Goal: Navigation & Orientation: Find specific page/section

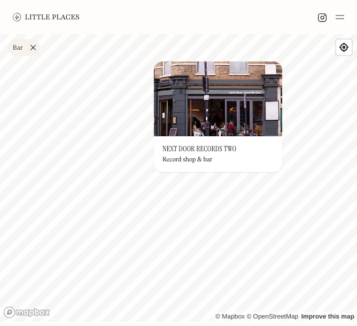
click at [36, 47] on link "Bar" at bounding box center [25, 47] width 32 height 17
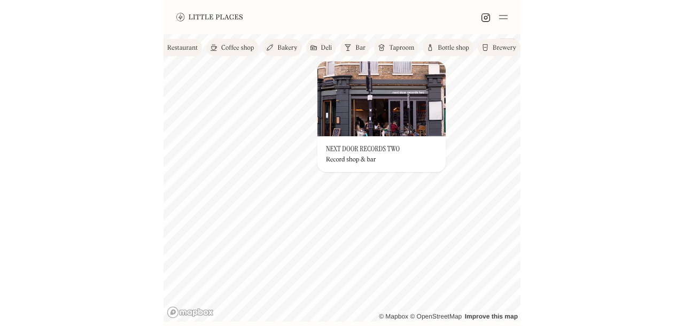
scroll to position [0, 114]
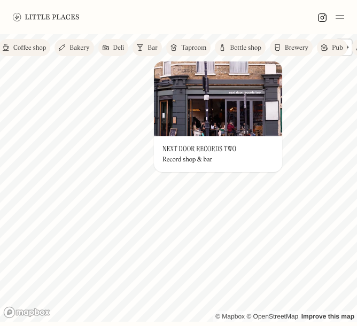
click at [327, 44] on img at bounding box center [324, 47] width 6 height 9
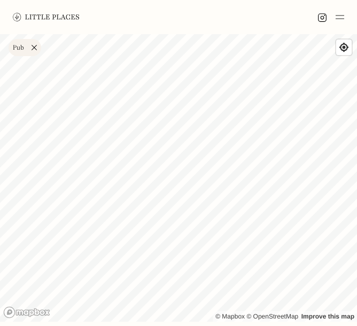
click at [219, 37] on div "Label Pub Wine bar Restaurant Coffee shop Bakery Deli Bar Taproom Bottle shop B…" at bounding box center [178, 48] width 357 height 26
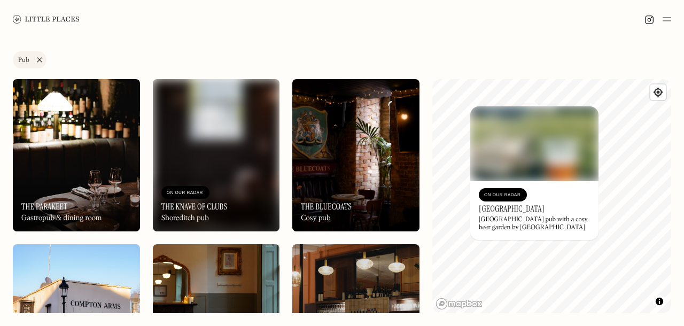
click at [42, 54] on link "Pub" at bounding box center [30, 59] width 34 height 17
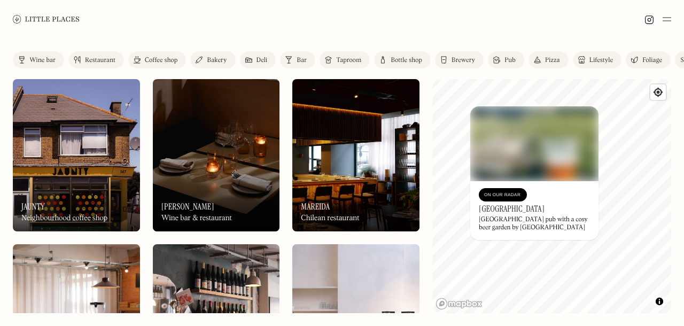
click at [355, 60] on div "Taproom" at bounding box center [348, 60] width 25 height 6
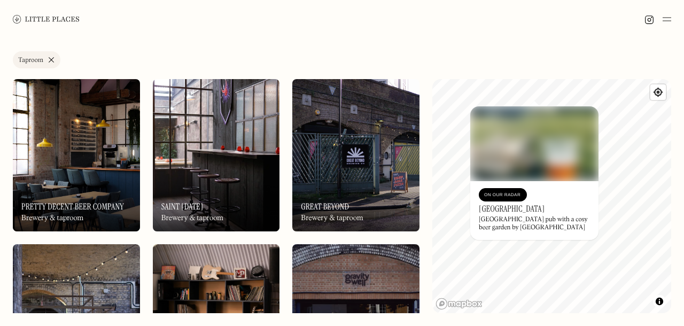
click at [52, 56] on link "Taproom" at bounding box center [37, 59] width 48 height 17
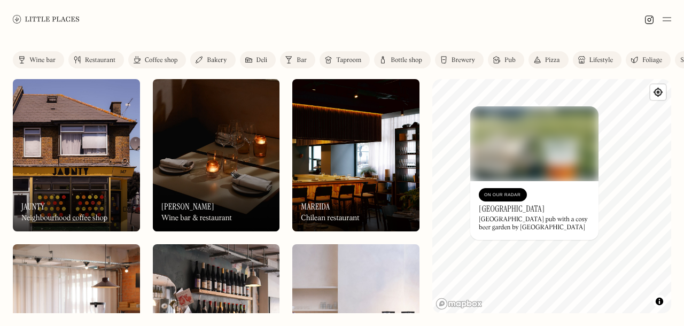
scroll to position [0, 22]
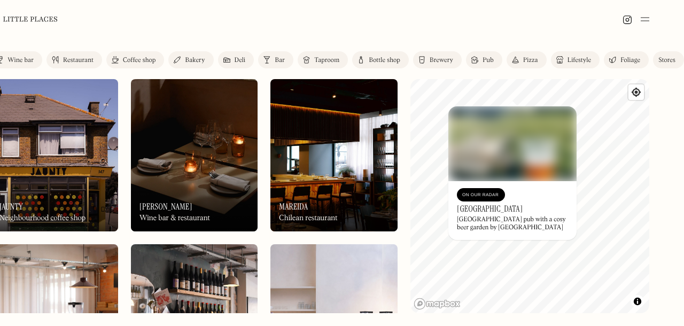
click at [356, 55] on link "Bottle shop" at bounding box center [380, 59] width 57 height 17
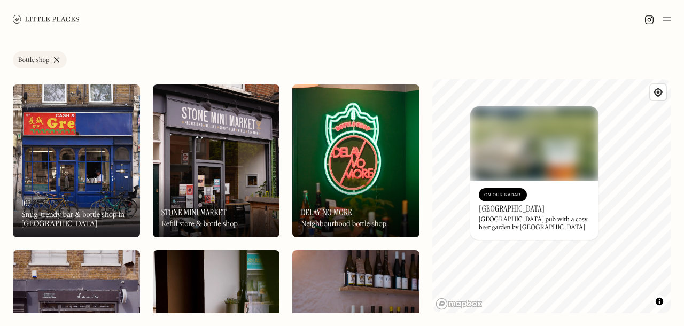
scroll to position [324, 0]
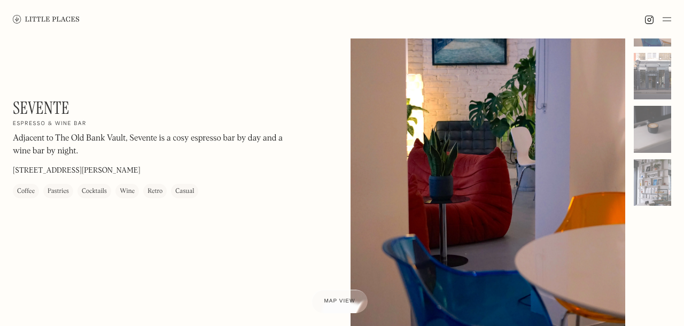
scroll to position [69, 0]
